Goal: Book appointment/travel/reservation

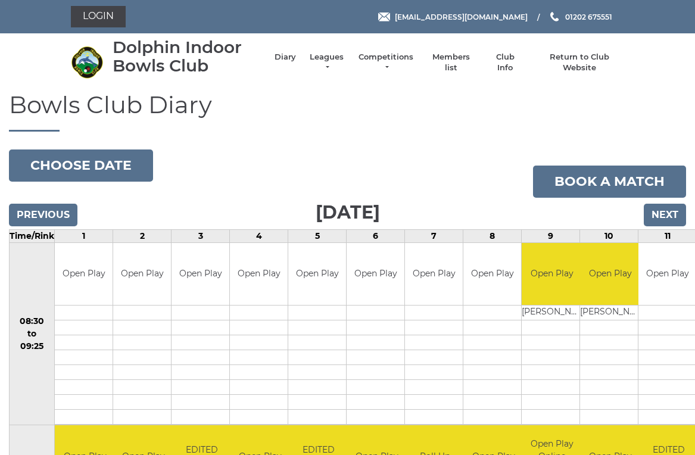
scroll to position [5, 0]
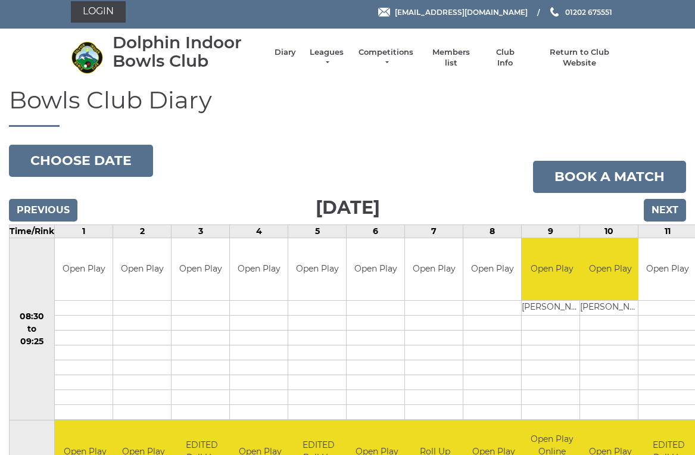
click at [669, 205] on input "Next" at bounding box center [664, 210] width 42 height 23
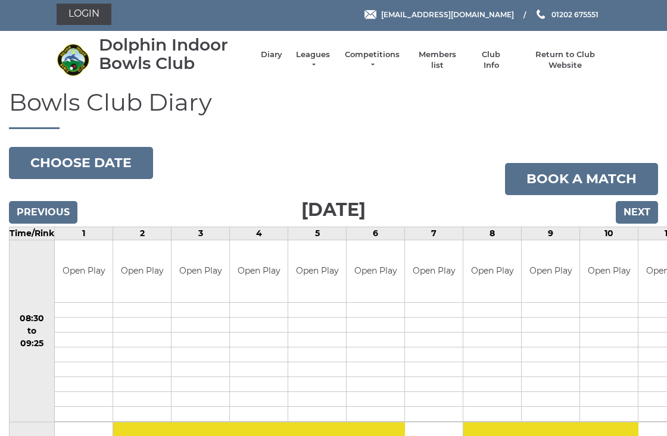
scroll to position [2, 0]
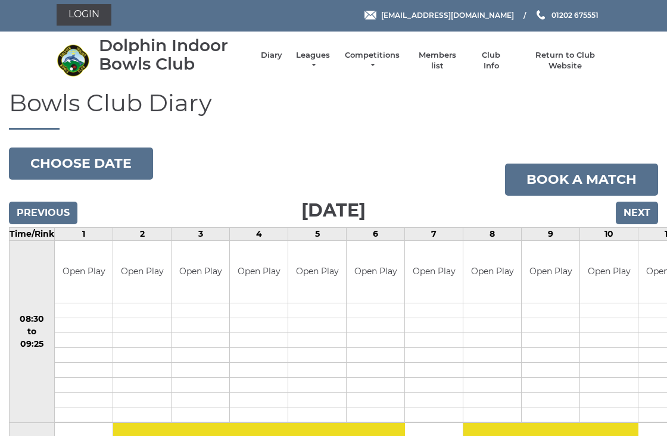
click at [646, 206] on input "Next" at bounding box center [636, 213] width 42 height 23
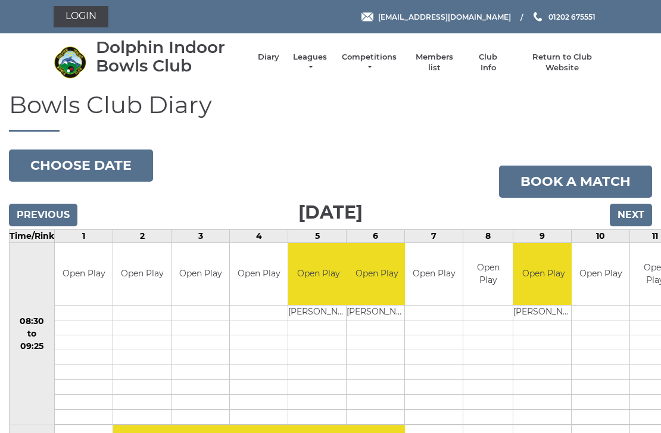
click at [61, 215] on input "Previous" at bounding box center [43, 215] width 68 height 23
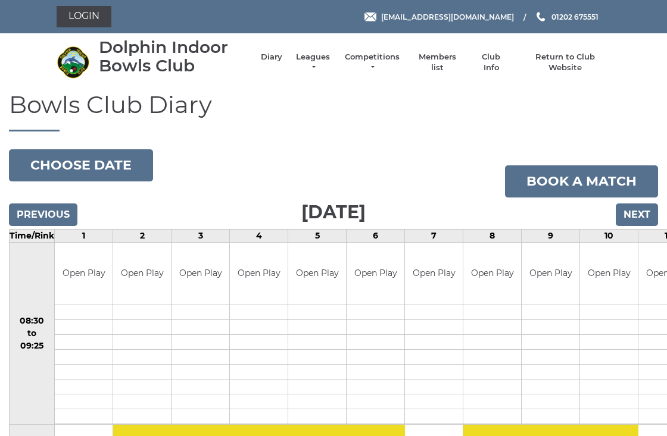
scroll to position [2, 0]
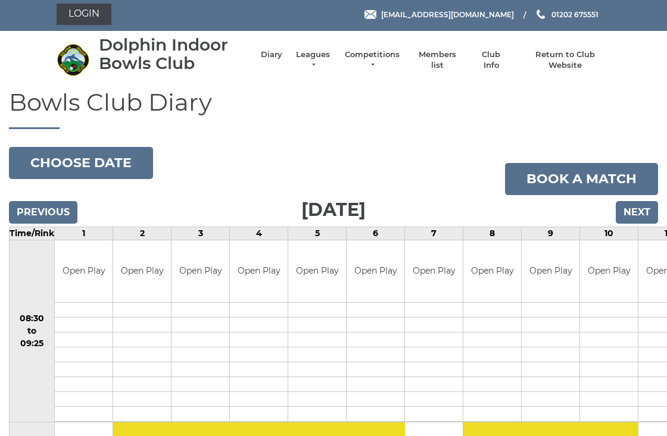
click at [58, 215] on input "Previous" at bounding box center [43, 212] width 68 height 23
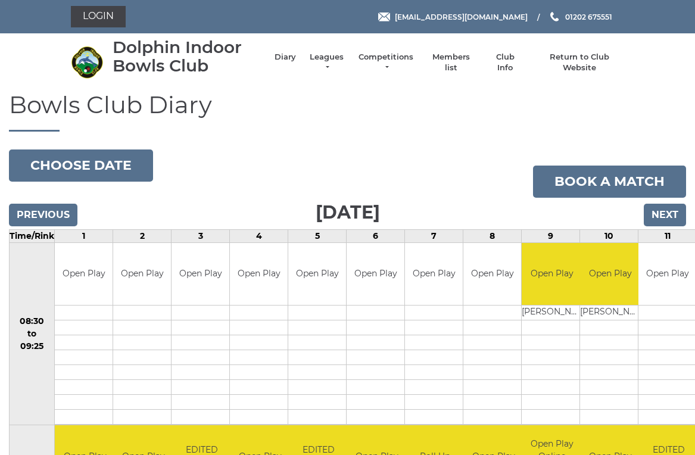
scroll to position [5, 0]
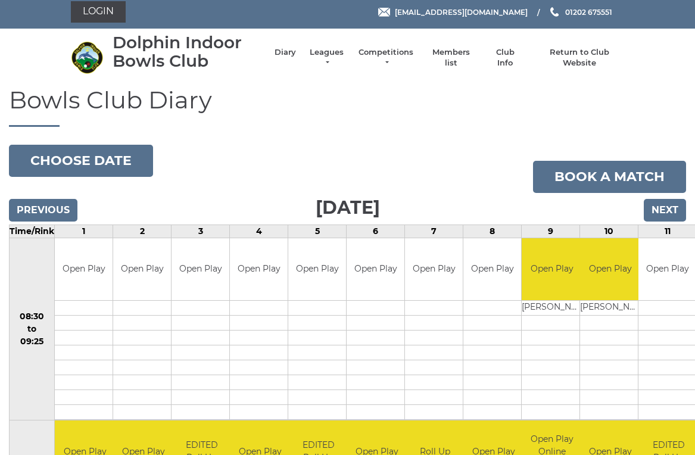
click at [64, 217] on input "Previous" at bounding box center [43, 210] width 68 height 23
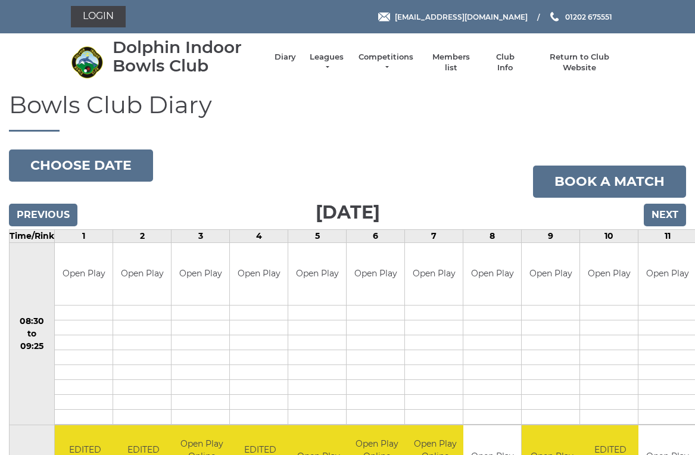
click at [669, 215] on input "Next" at bounding box center [664, 215] width 42 height 23
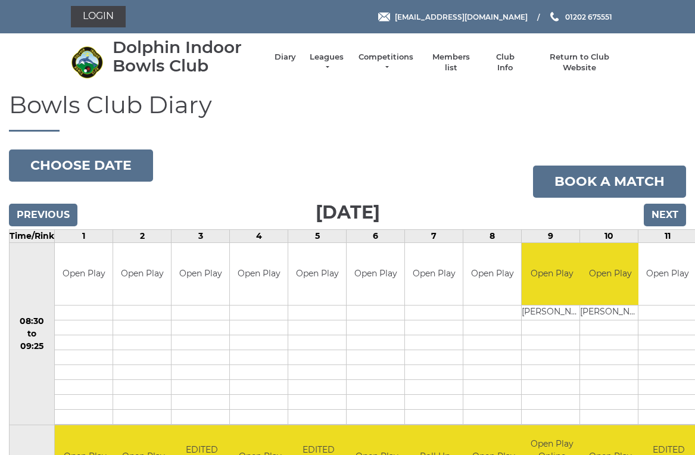
click at [670, 215] on input "Next" at bounding box center [664, 215] width 42 height 23
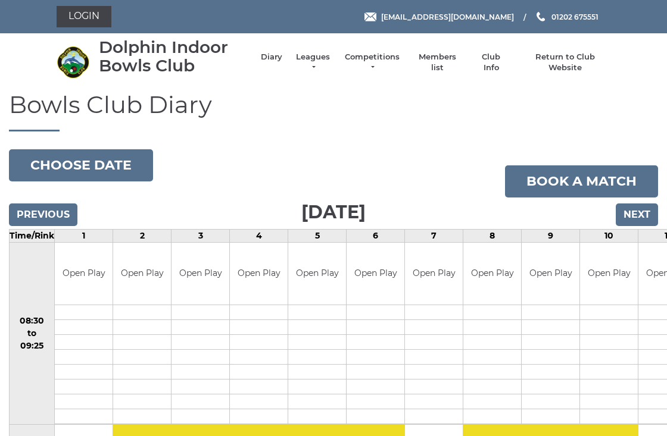
scroll to position [2, 0]
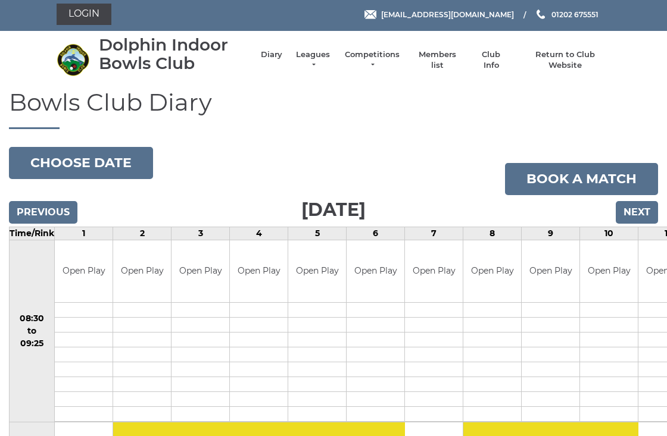
click at [644, 207] on input "Next" at bounding box center [636, 212] width 42 height 23
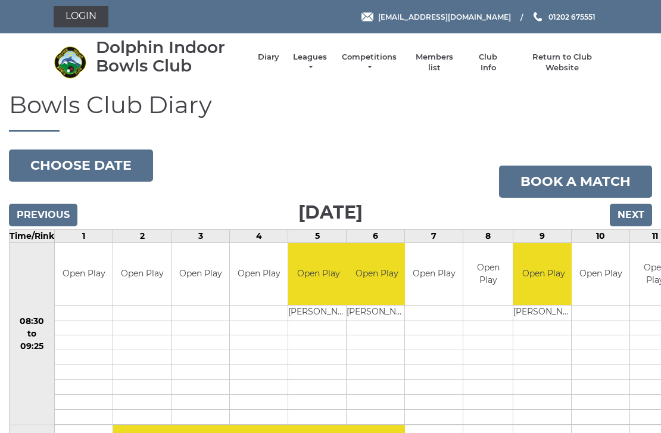
click at [640, 207] on input "Next" at bounding box center [631, 215] width 42 height 23
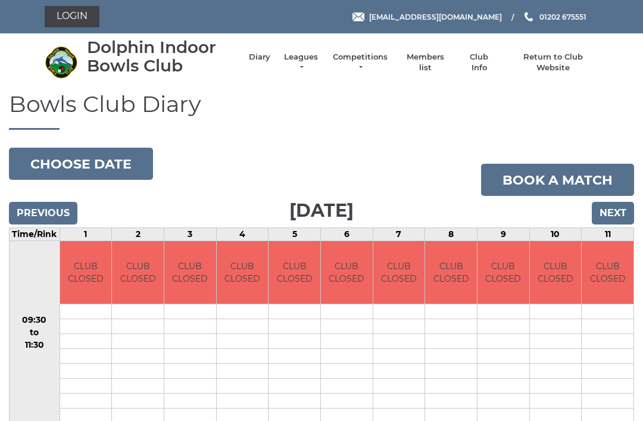
click at [618, 207] on input "Next" at bounding box center [613, 213] width 42 height 23
click at [621, 208] on input "Next" at bounding box center [613, 213] width 42 height 23
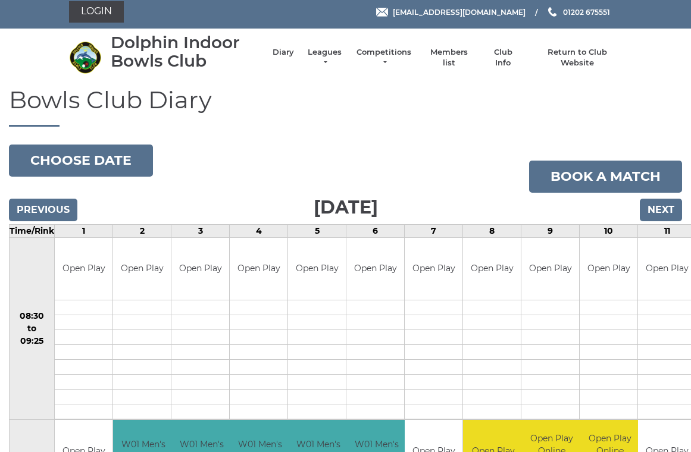
scroll to position [4, 0]
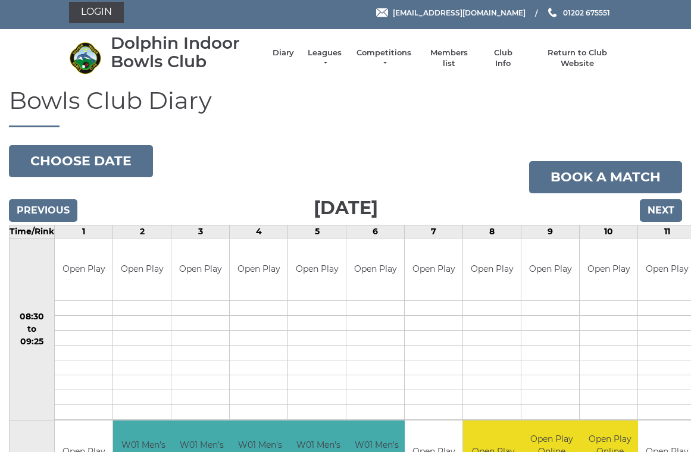
click at [61, 207] on input "Previous" at bounding box center [43, 210] width 68 height 23
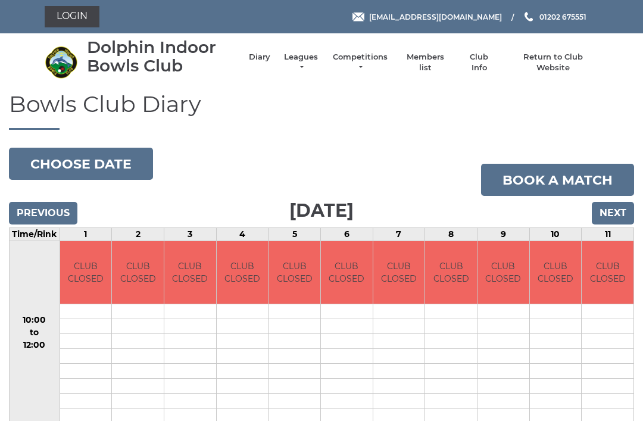
click at [56, 207] on input "Previous" at bounding box center [43, 213] width 68 height 23
click at [621, 208] on input "Next" at bounding box center [613, 213] width 42 height 23
click at [616, 216] on input "Next" at bounding box center [613, 213] width 42 height 23
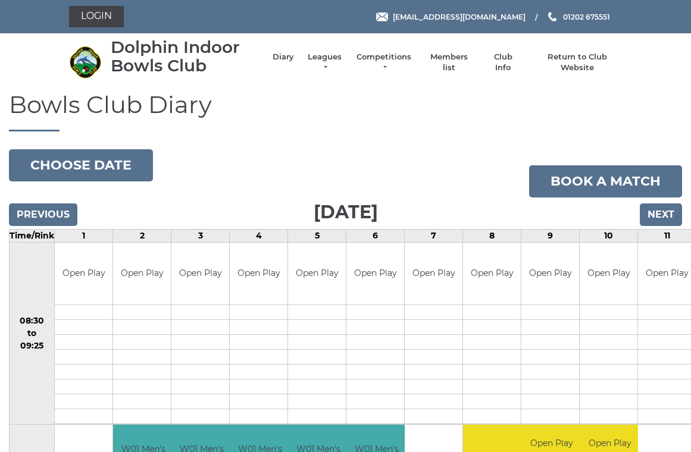
click at [664, 215] on input "Next" at bounding box center [661, 215] width 42 height 23
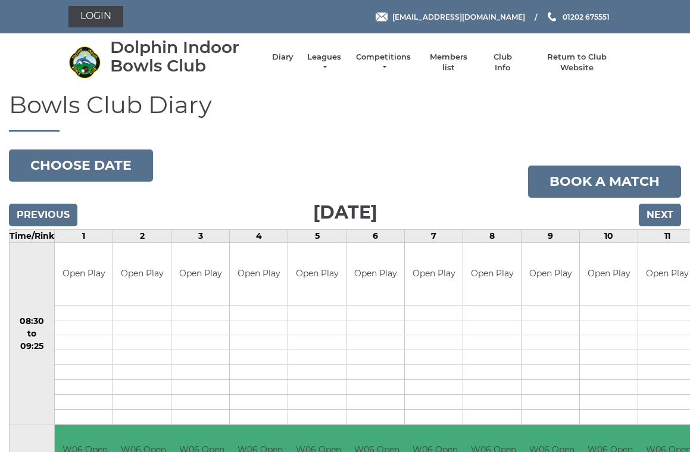
click at [667, 217] on input "Next" at bounding box center [660, 215] width 42 height 23
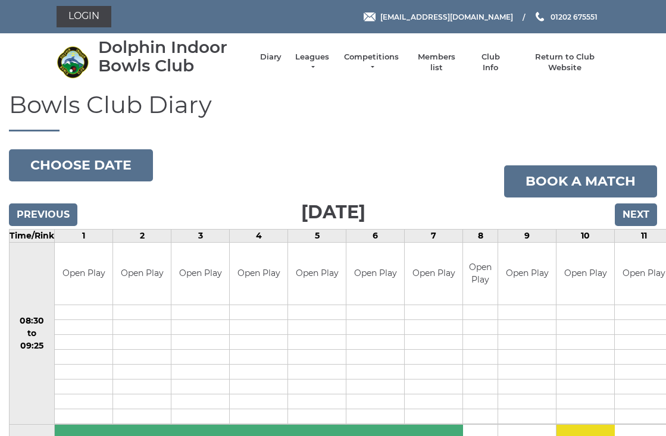
click at [646, 211] on input "Next" at bounding box center [636, 215] width 42 height 23
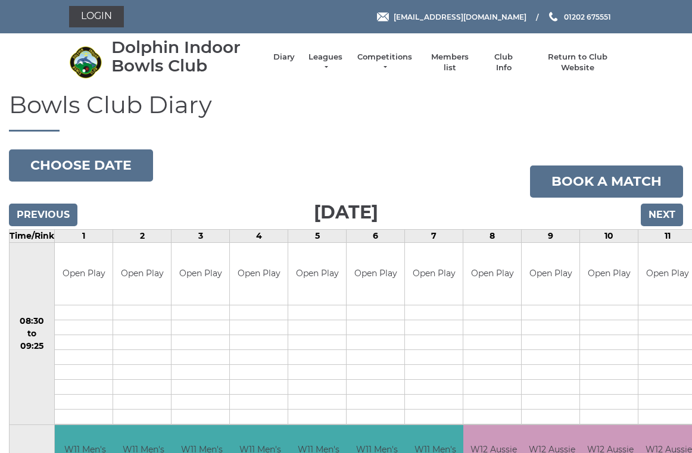
click at [681, 211] on input "Next" at bounding box center [661, 215] width 42 height 23
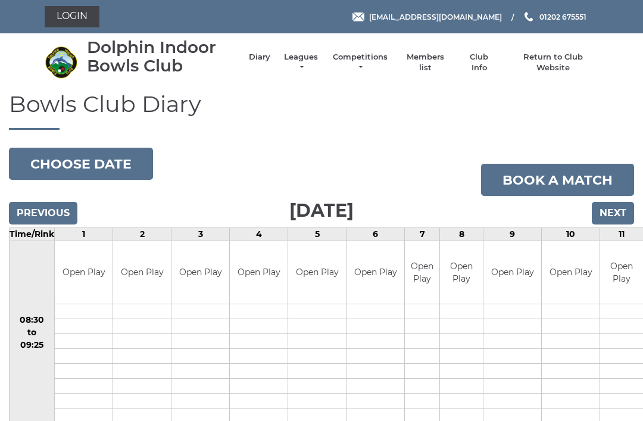
click at [620, 215] on input "Next" at bounding box center [613, 213] width 42 height 23
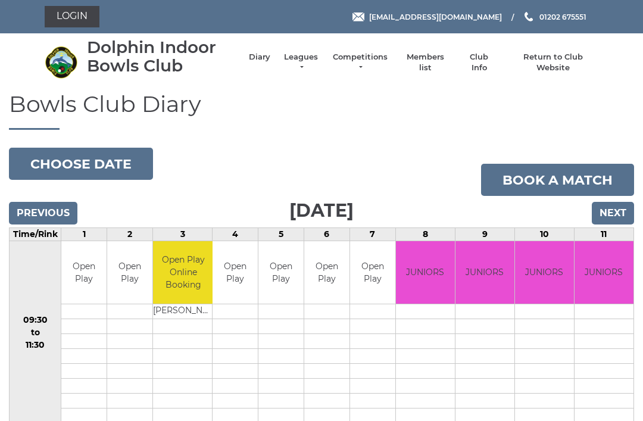
click at [623, 208] on input "Next" at bounding box center [613, 213] width 42 height 23
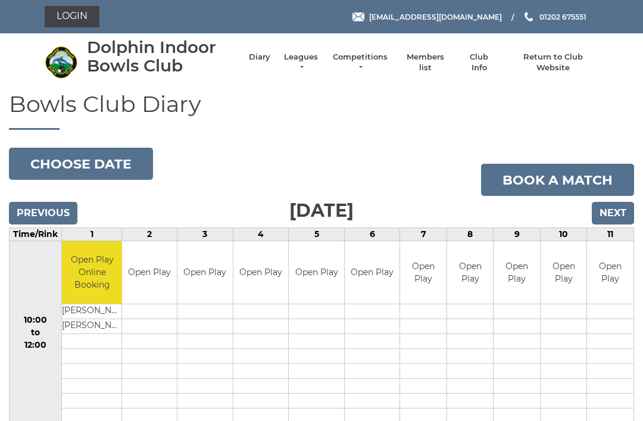
click at [623, 208] on input "Next" at bounding box center [613, 213] width 42 height 23
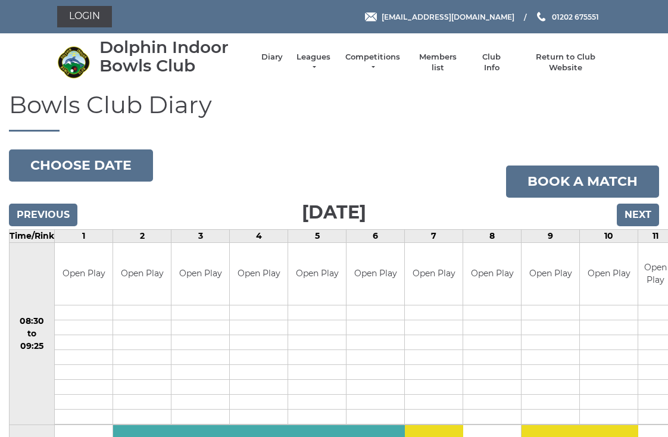
click at [643, 213] on input "Next" at bounding box center [638, 215] width 42 height 23
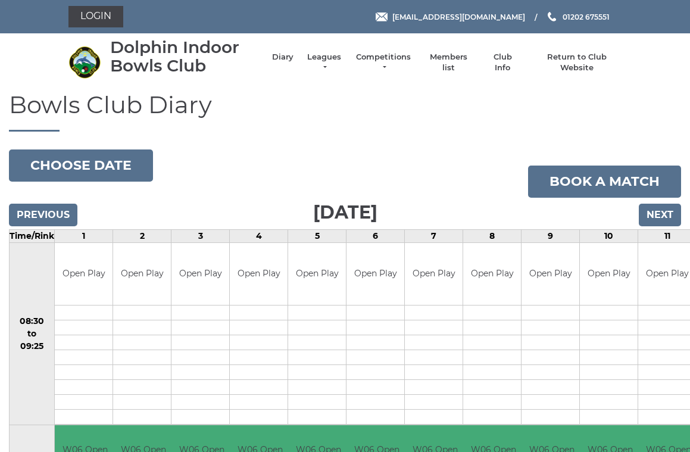
click at [673, 210] on input "Next" at bounding box center [660, 215] width 42 height 23
click at [666, 220] on input "Next" at bounding box center [660, 215] width 42 height 23
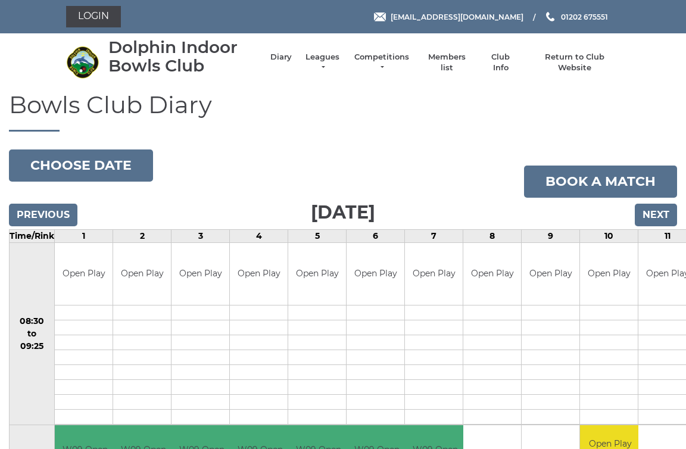
click at [666, 211] on input "Next" at bounding box center [656, 215] width 42 height 23
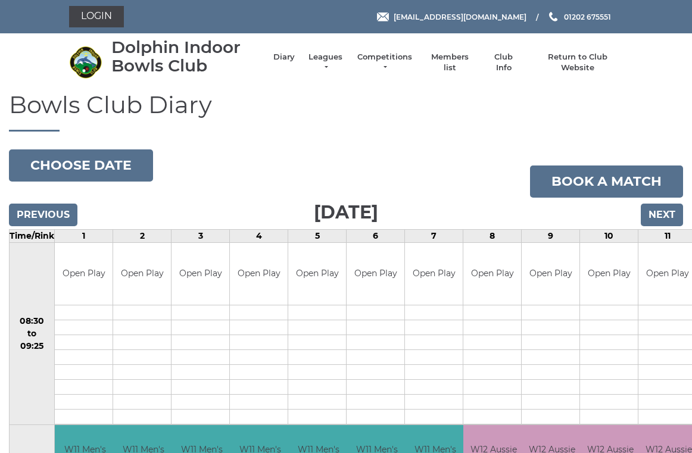
click at [670, 212] on input "Next" at bounding box center [661, 215] width 42 height 23
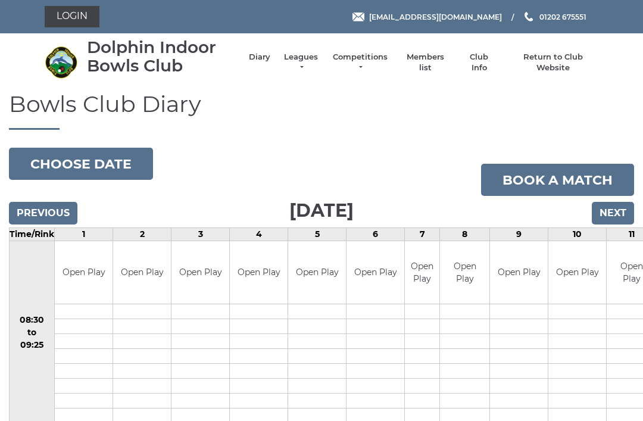
click at [618, 212] on input "Next" at bounding box center [613, 213] width 42 height 23
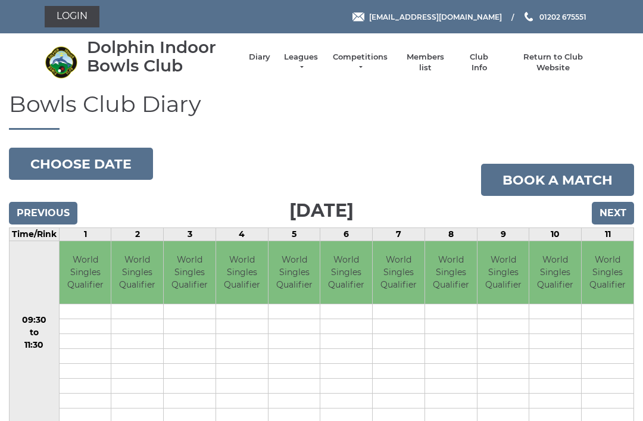
click at [617, 214] on input "Next" at bounding box center [613, 213] width 42 height 23
click at [632, 203] on input "Next" at bounding box center [613, 213] width 42 height 23
click at [618, 210] on input "Next" at bounding box center [613, 213] width 42 height 23
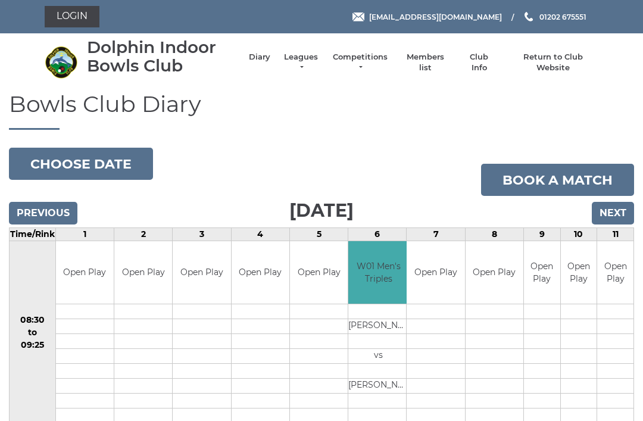
click at [623, 214] on input "Next" at bounding box center [613, 213] width 42 height 23
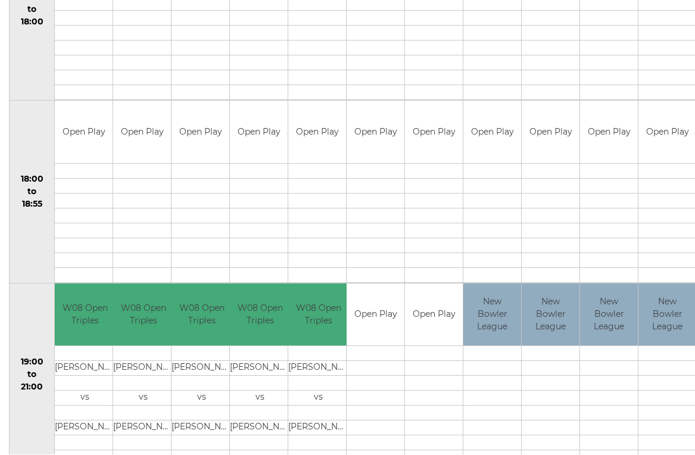
scroll to position [1054, 0]
click at [642, 411] on td at bounding box center [667, 413] width 58 height 15
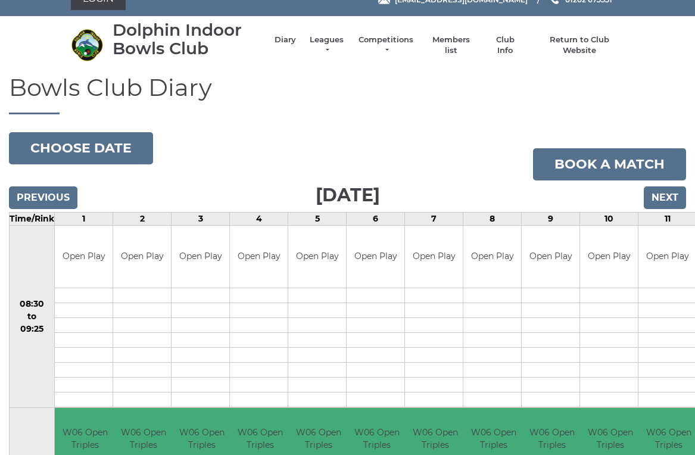
scroll to position [0, 0]
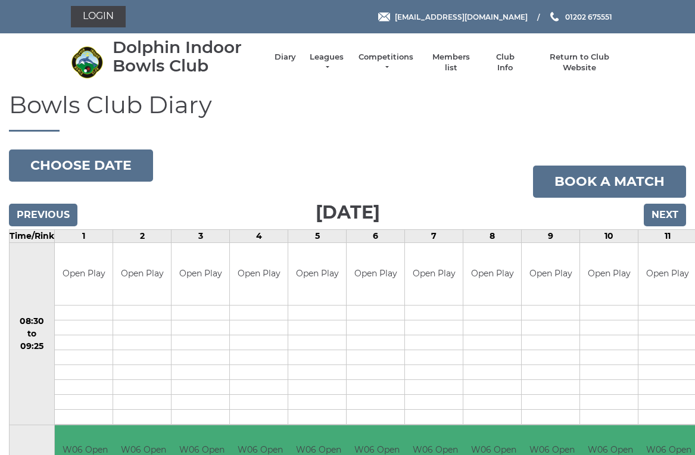
click at [676, 211] on input "Next" at bounding box center [664, 215] width 42 height 23
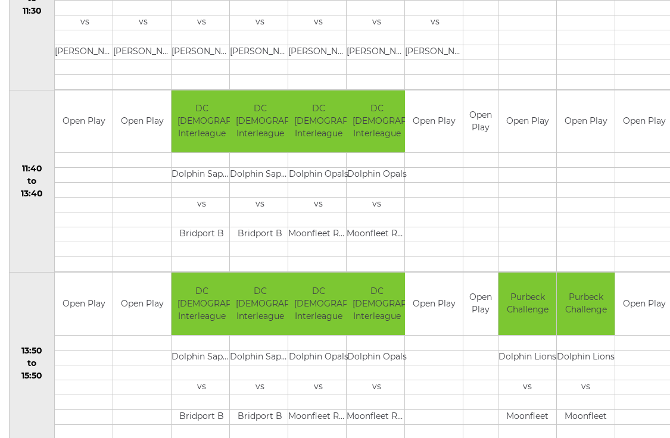
scroll to position [518, 0]
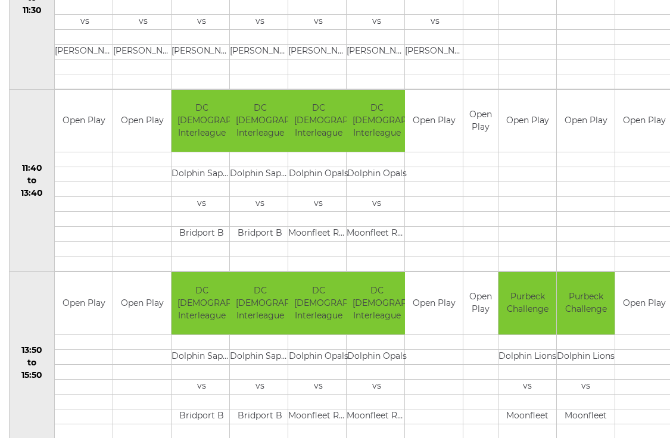
click at [660, 395] on td at bounding box center [644, 401] width 58 height 15
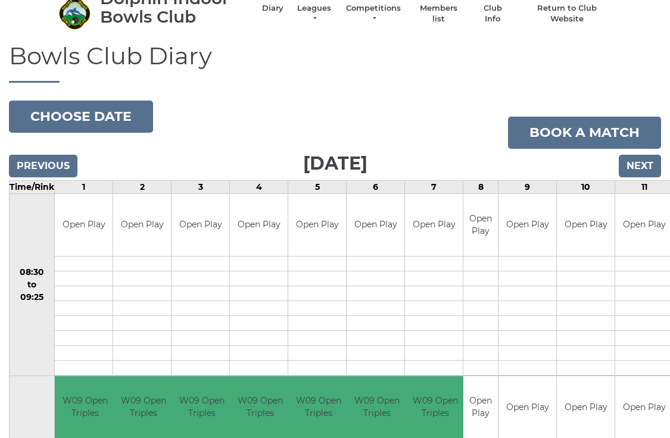
scroll to position [0, 0]
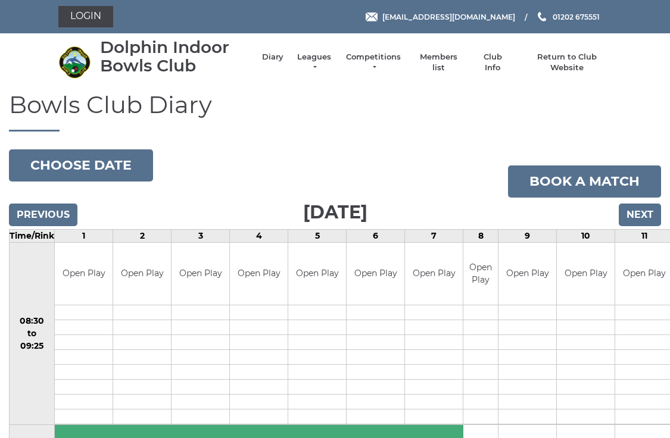
click at [652, 209] on input "Next" at bounding box center [639, 215] width 42 height 23
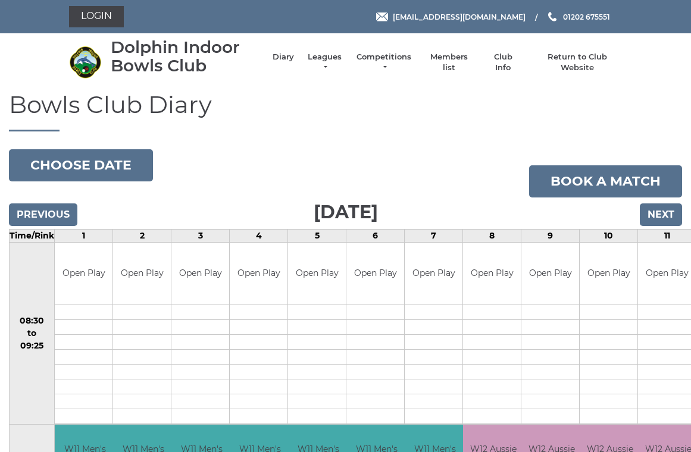
click at [673, 212] on input "Next" at bounding box center [661, 215] width 42 height 23
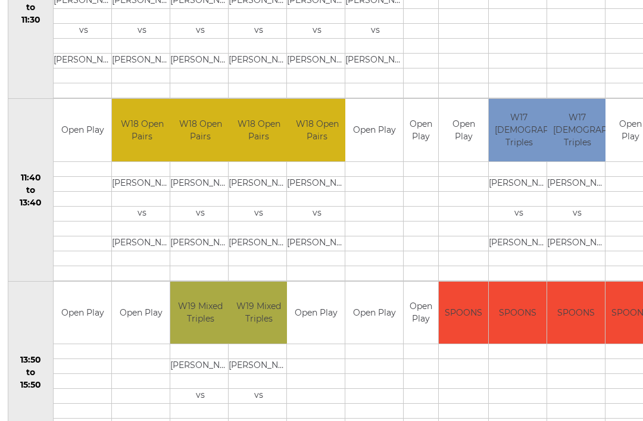
scroll to position [571, 1]
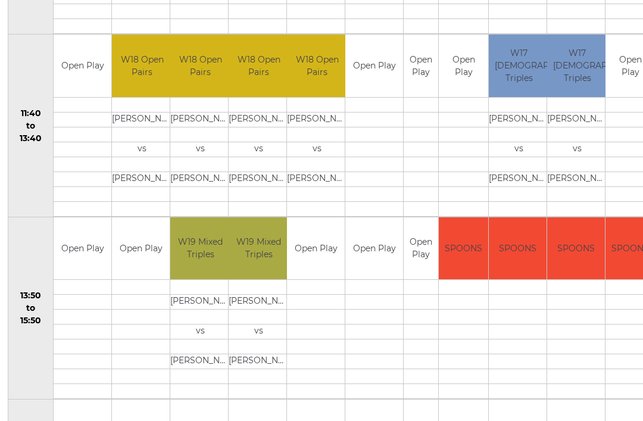
click at [605, 367] on td at bounding box center [629, 362] width 49 height 15
click at [615, 344] on td at bounding box center [629, 347] width 49 height 15
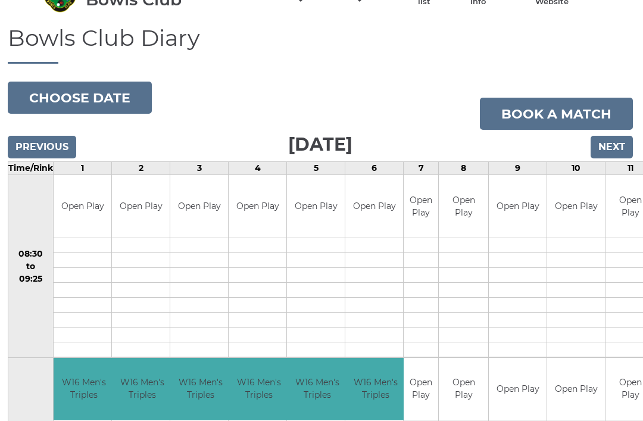
scroll to position [0, 1]
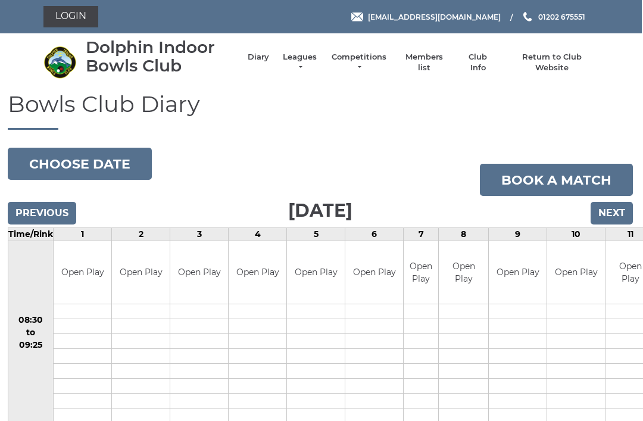
click at [618, 213] on input "Next" at bounding box center [611, 213] width 42 height 23
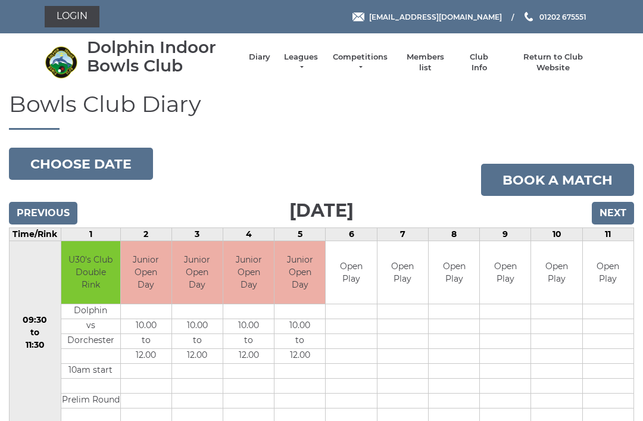
click at [624, 211] on input "Next" at bounding box center [613, 213] width 42 height 23
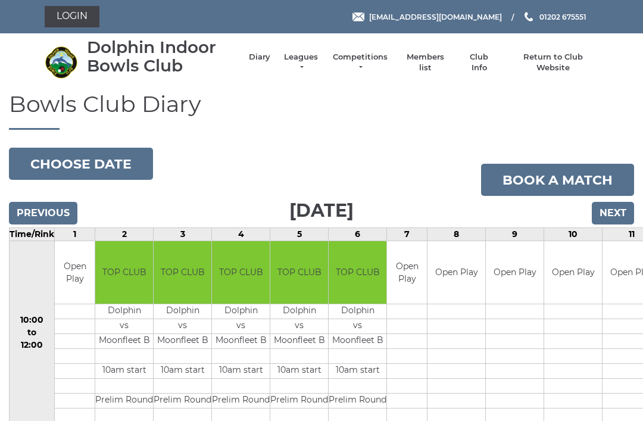
click at [623, 215] on input "Next" at bounding box center [613, 213] width 42 height 23
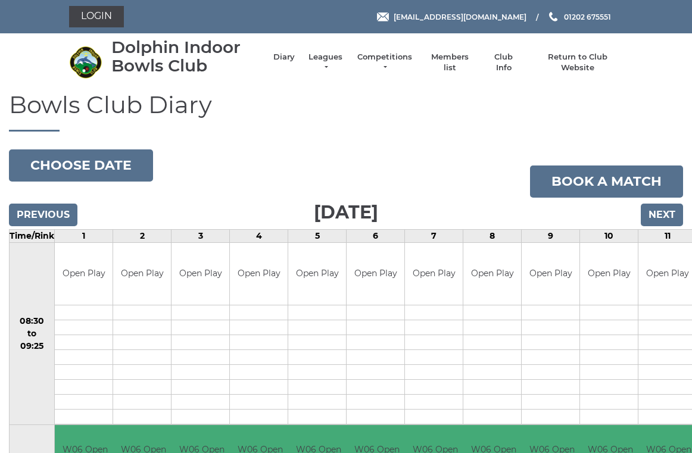
click at [56, 212] on input "Previous" at bounding box center [43, 215] width 68 height 23
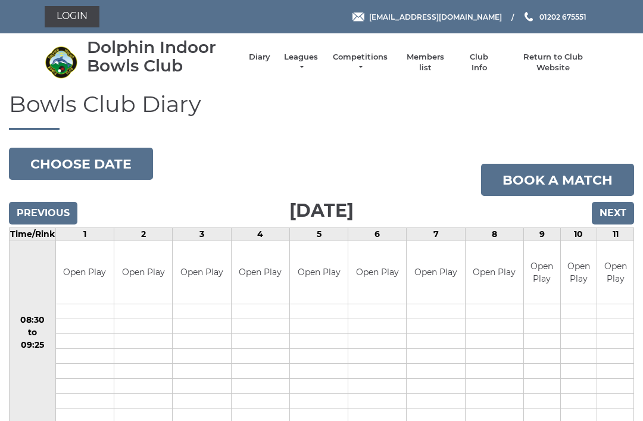
click at [618, 214] on input "Next" at bounding box center [613, 213] width 42 height 23
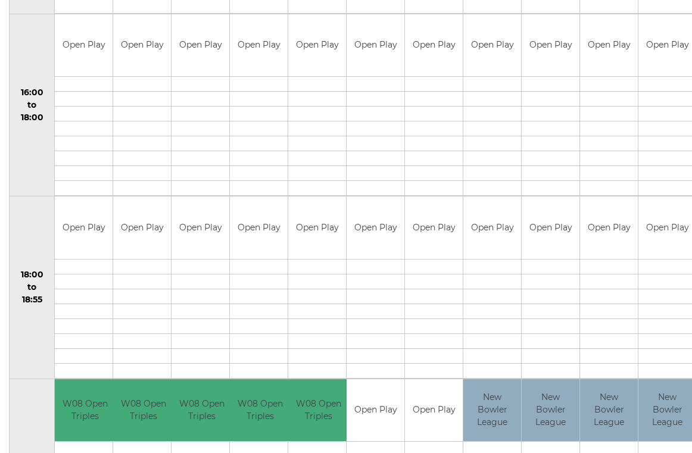
scroll to position [1089, 0]
